Goal: Understand process/instructions: Learn about a topic

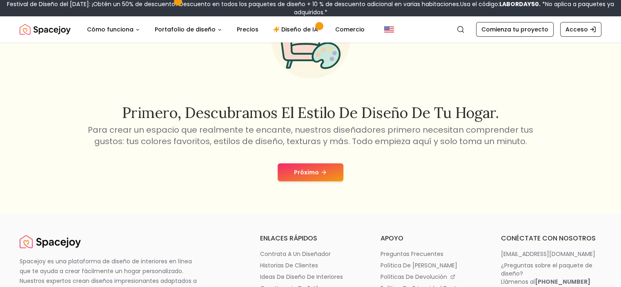
click at [317, 172] on font "Próximo" at bounding box center [306, 172] width 25 height 8
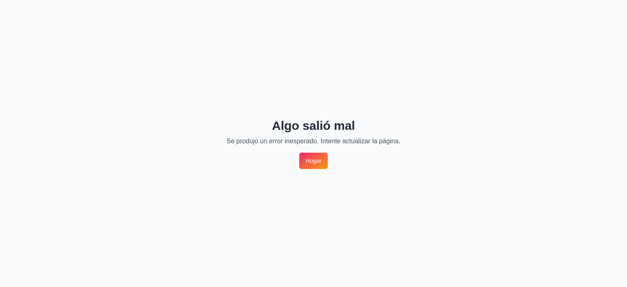
click at [317, 162] on font "Hogar" at bounding box center [314, 161] width 16 height 7
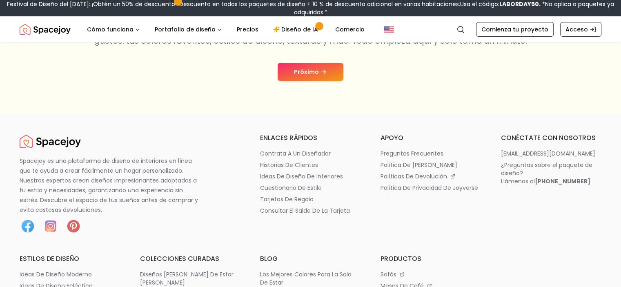
scroll to position [180, 0]
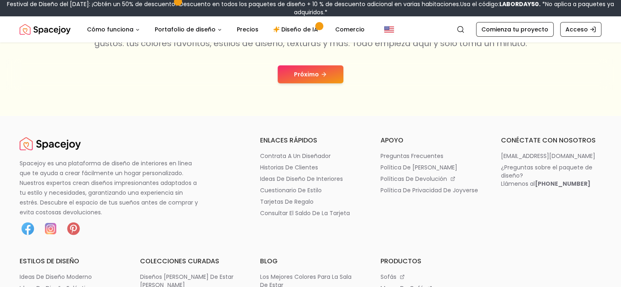
drag, startPoint x: 0, startPoint y: 0, endPoint x: 308, endPoint y: 74, distance: 317.0
click at [308, 74] on font "Próximo" at bounding box center [306, 74] width 25 height 8
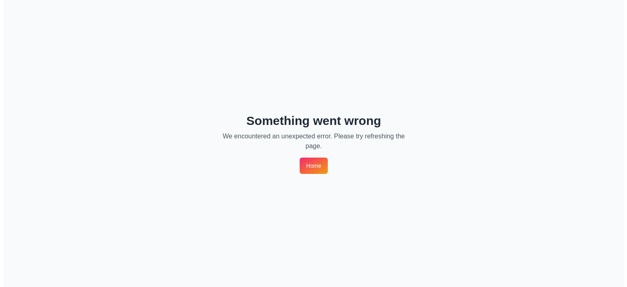
scroll to position [0, 0]
